Goal: Contribute content: Contribute content

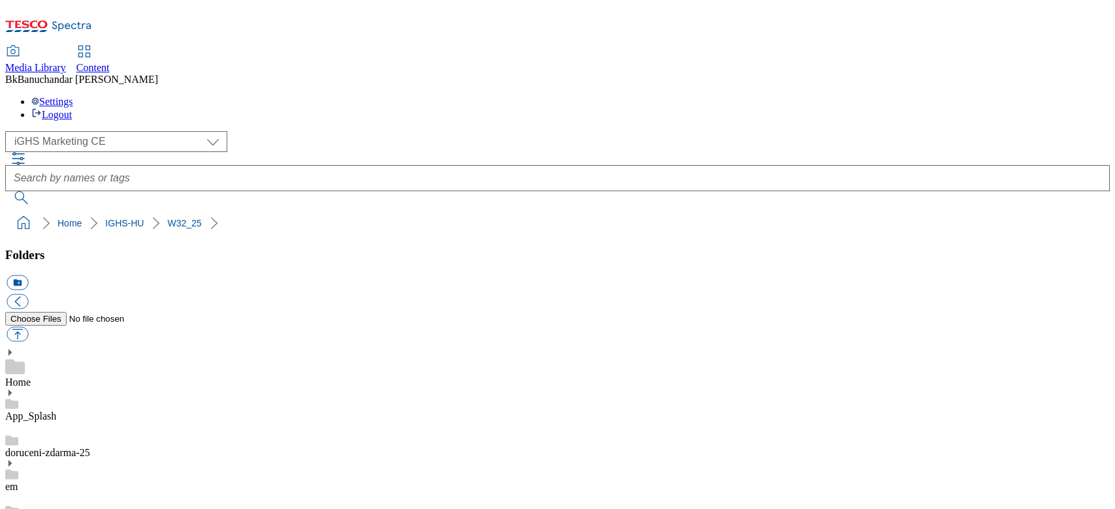
select select "flare-ighs-ce-mktg"
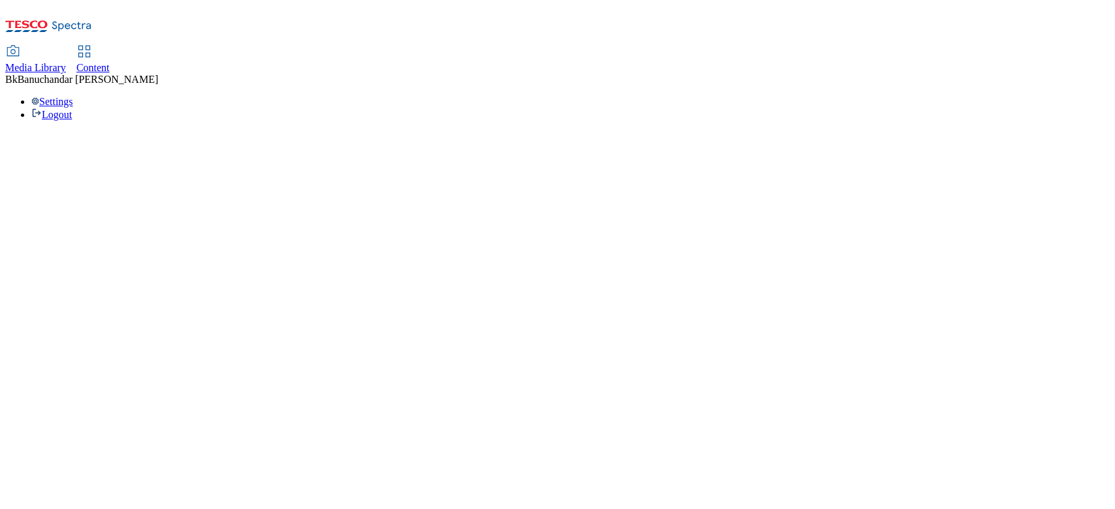
select select "flare-ighs-ce-mktg"
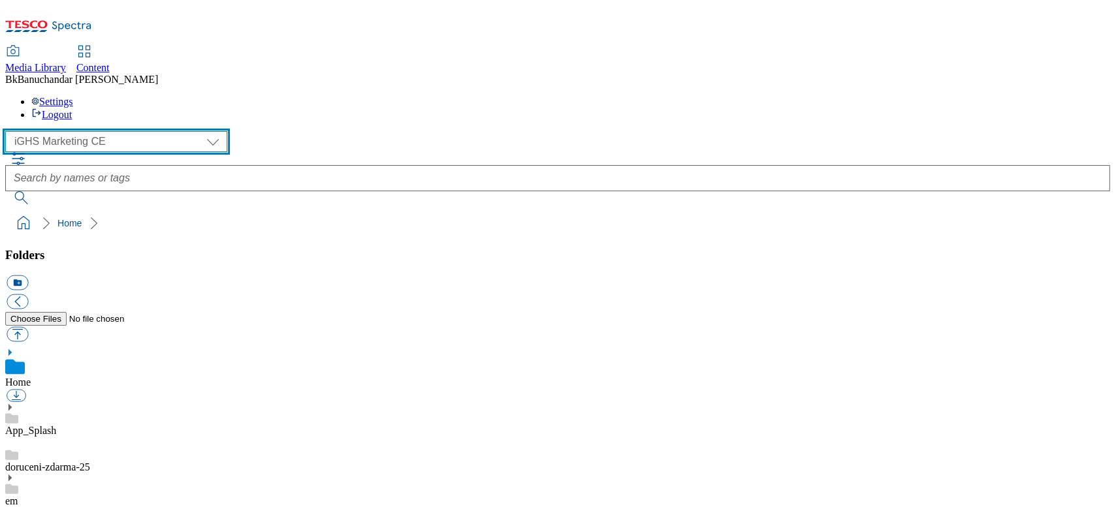
click at [67, 131] on select "GHS Marketing UK iGHS Marketing CE MCA CZ MCA HU MCA SK" at bounding box center [116, 141] width 222 height 21
click at [9, 131] on select "GHS Marketing UK iGHS Marketing CE MCA CZ MCA HU MCA SK" at bounding box center [116, 141] width 222 height 21
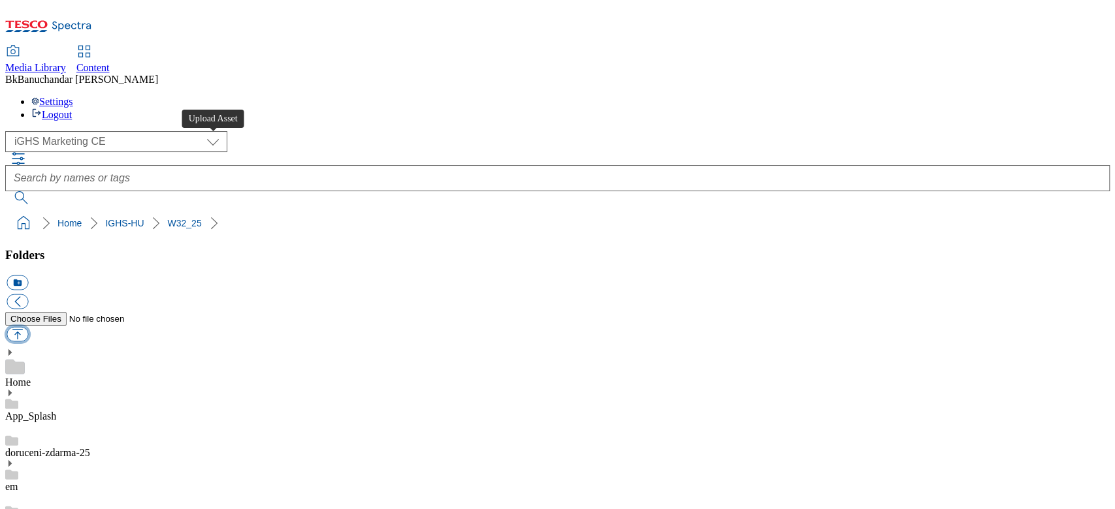
click at [28, 327] on button "button" at bounding box center [18, 334] width 22 height 15
type input "C:\fakepath\slide_en_new.jpg"
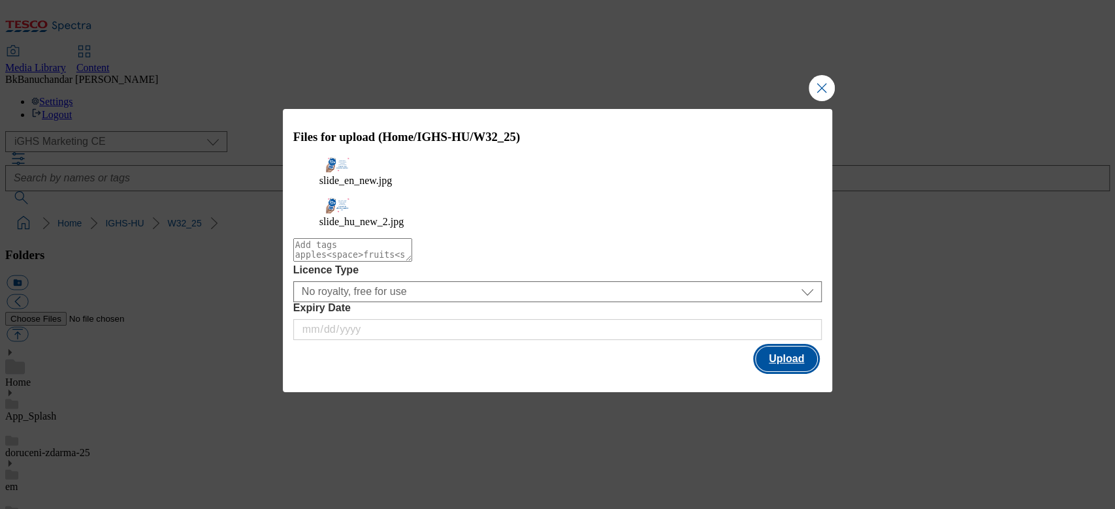
click at [783, 361] on button "Upload" at bounding box center [786, 359] width 61 height 25
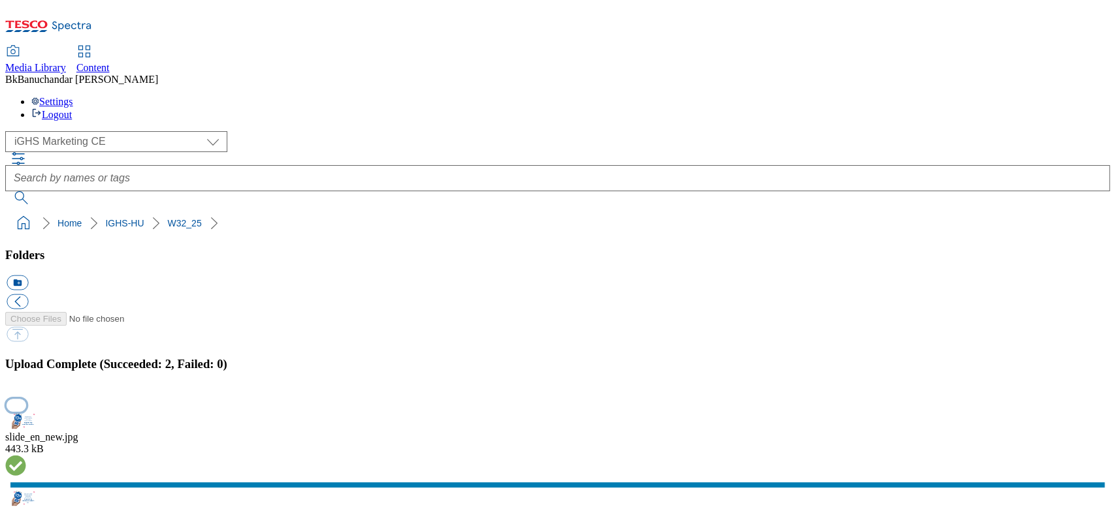
click at [26, 399] on button "button" at bounding box center [17, 405] width 20 height 12
